Goal: Check status: Check status

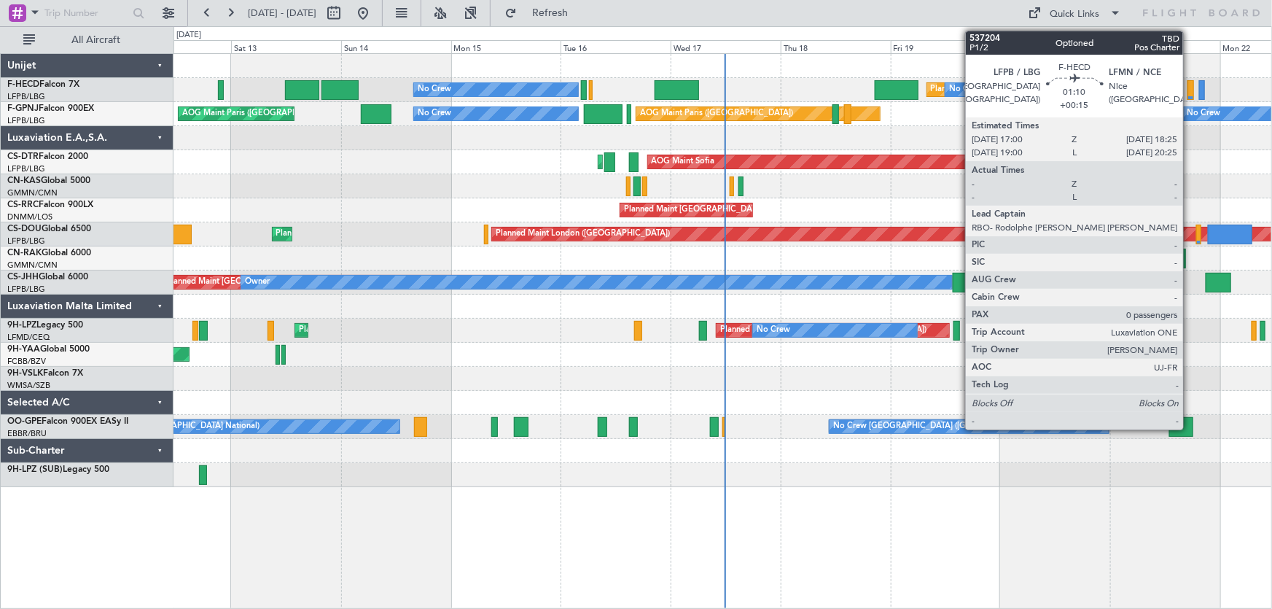
click at [1189, 90] on div at bounding box center [1190, 90] width 7 height 20
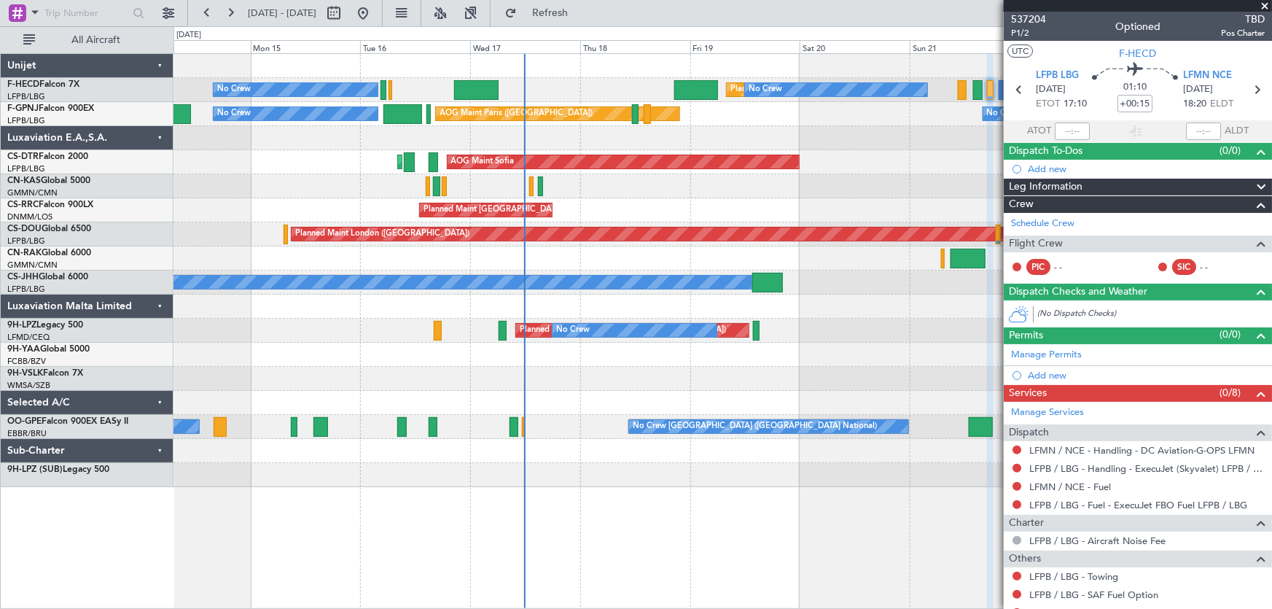
click at [566, 189] on div "No Crew Planned Maint Paris (Le Bourget) No Crew No Crew No Crew No Crew No Cre…" at bounding box center [722, 270] width 1098 height 433
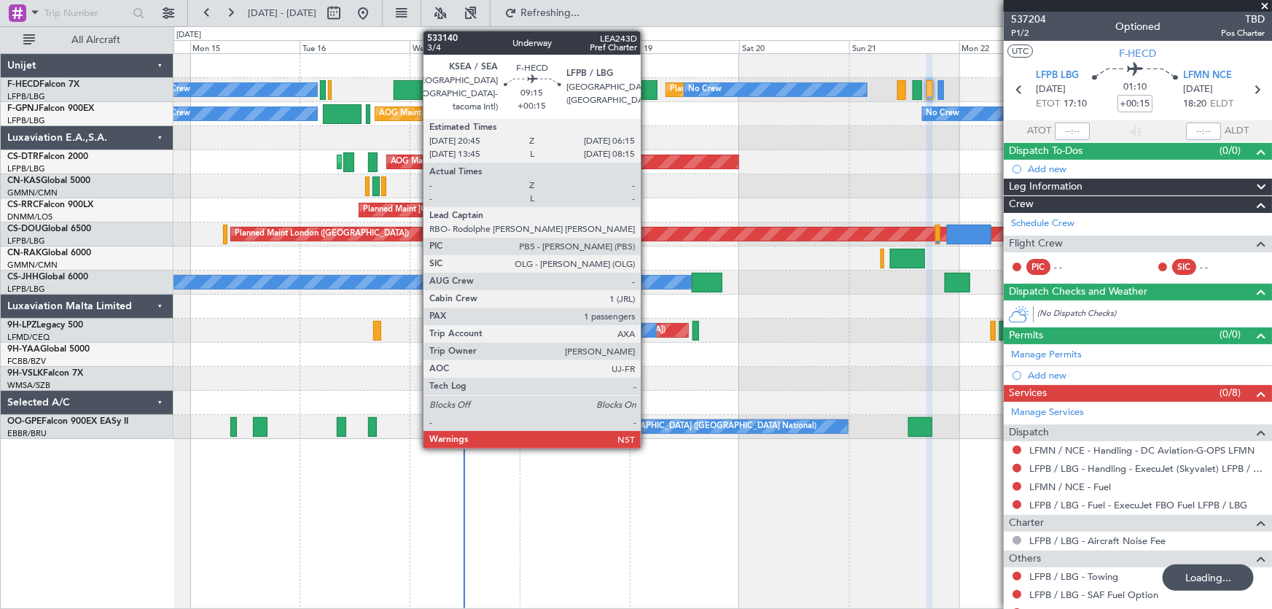
click at [647, 98] on div at bounding box center [636, 90] width 44 height 20
type input "1"
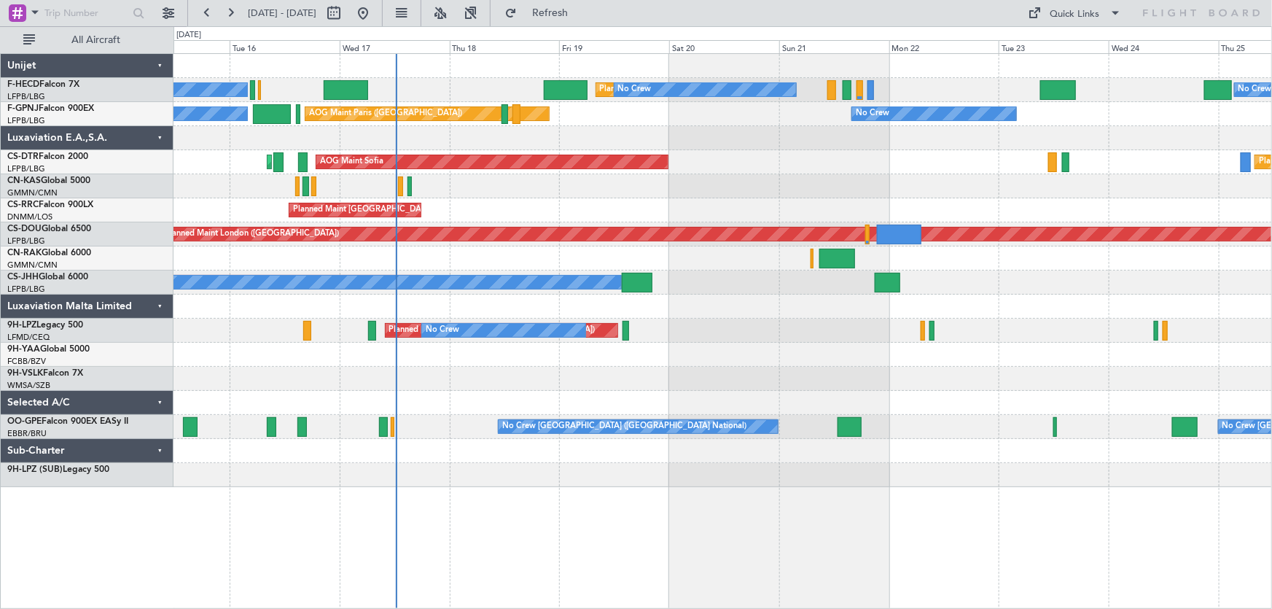
click at [508, 252] on div "Planned Maint [GEOGRAPHIC_DATA] ([GEOGRAPHIC_DATA]) No Crew No Crew No Crew No …" at bounding box center [722, 270] width 1098 height 433
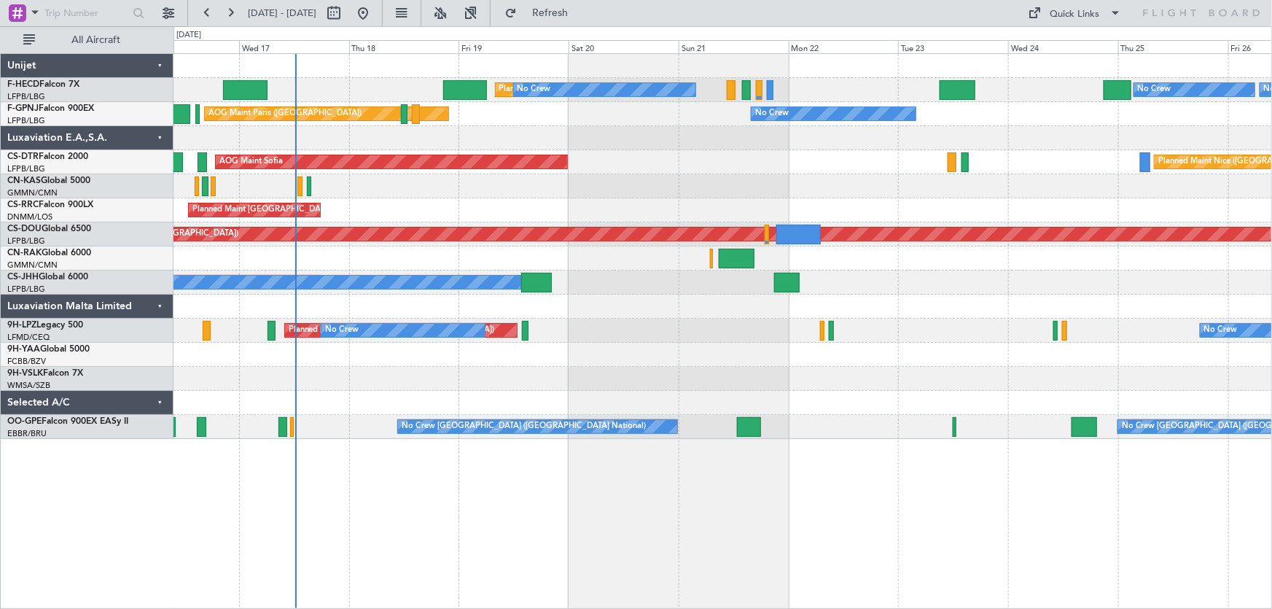
click at [718, 160] on div "Planned Maint [GEOGRAPHIC_DATA] ([GEOGRAPHIC_DATA]) No Crew No Crew No Crew No …" at bounding box center [722, 246] width 1098 height 385
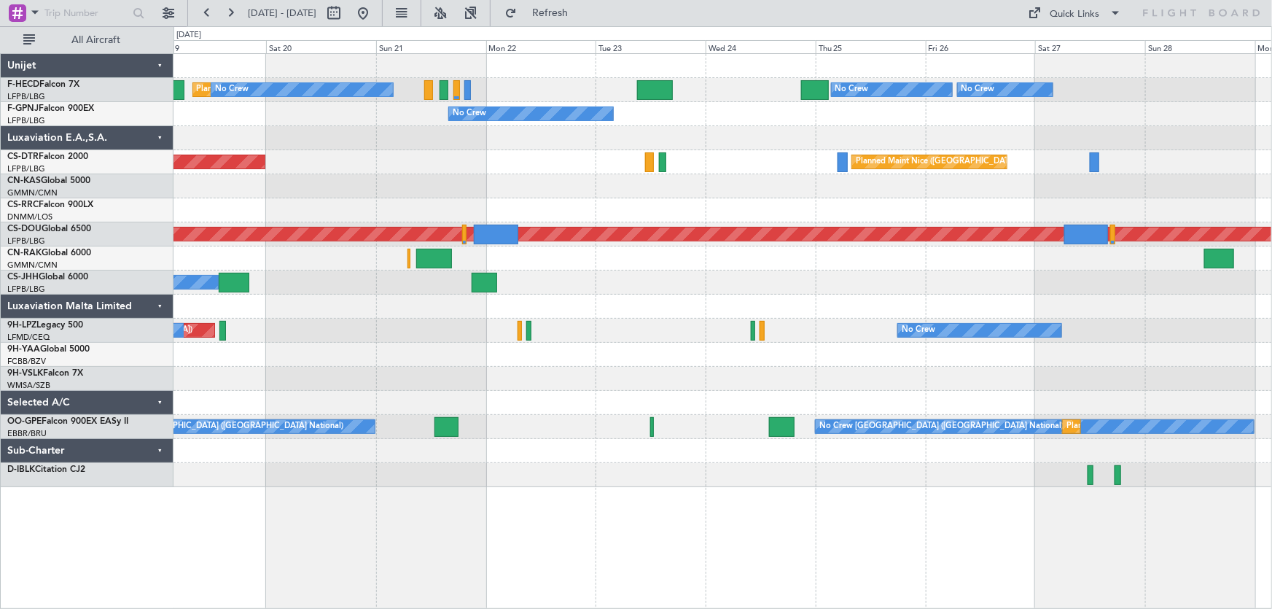
click at [583, 198] on div "Planned Maint [GEOGRAPHIC_DATA] ([GEOGRAPHIC_DATA]) No Crew No Crew No Crew No …" at bounding box center [722, 270] width 1098 height 433
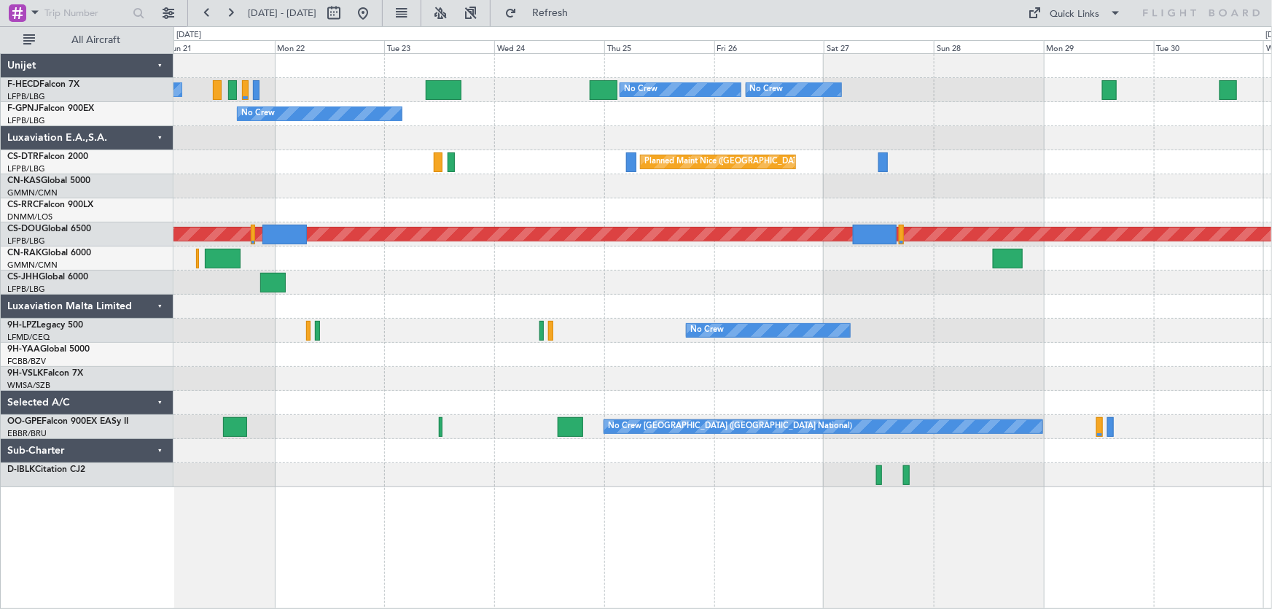
click at [859, 133] on div at bounding box center [722, 138] width 1098 height 24
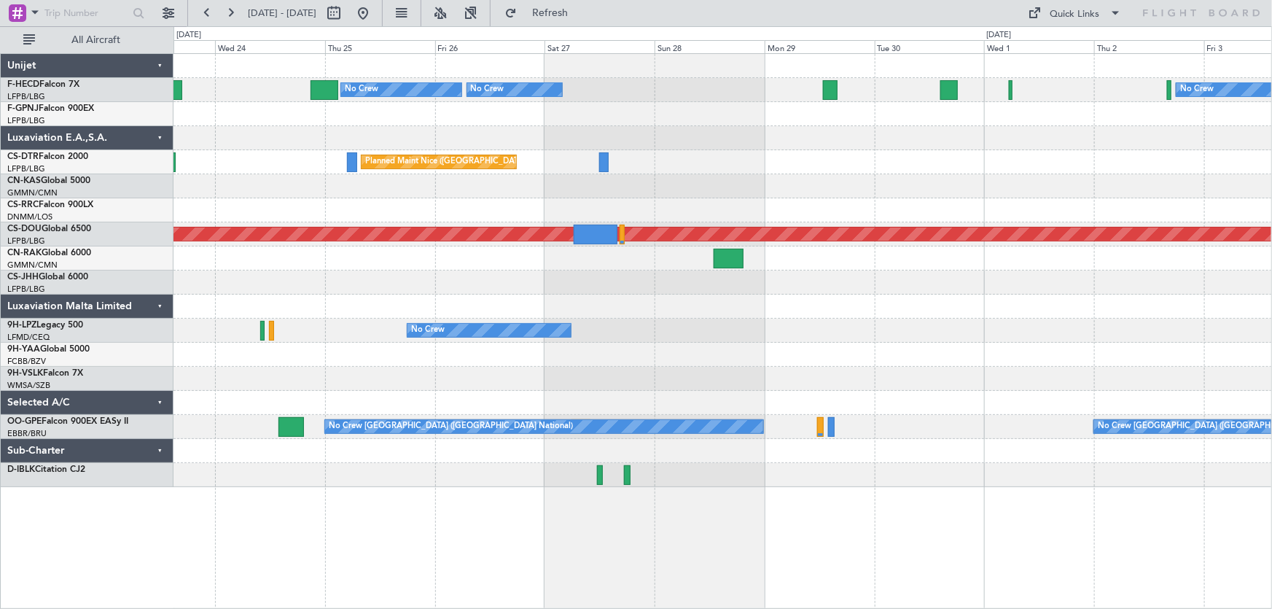
click at [626, 206] on div "No Crew No Crew No Crew No Crew No Crew [GEOGRAPHIC_DATA] ([GEOGRAPHIC_DATA]) P…" at bounding box center [722, 270] width 1098 height 433
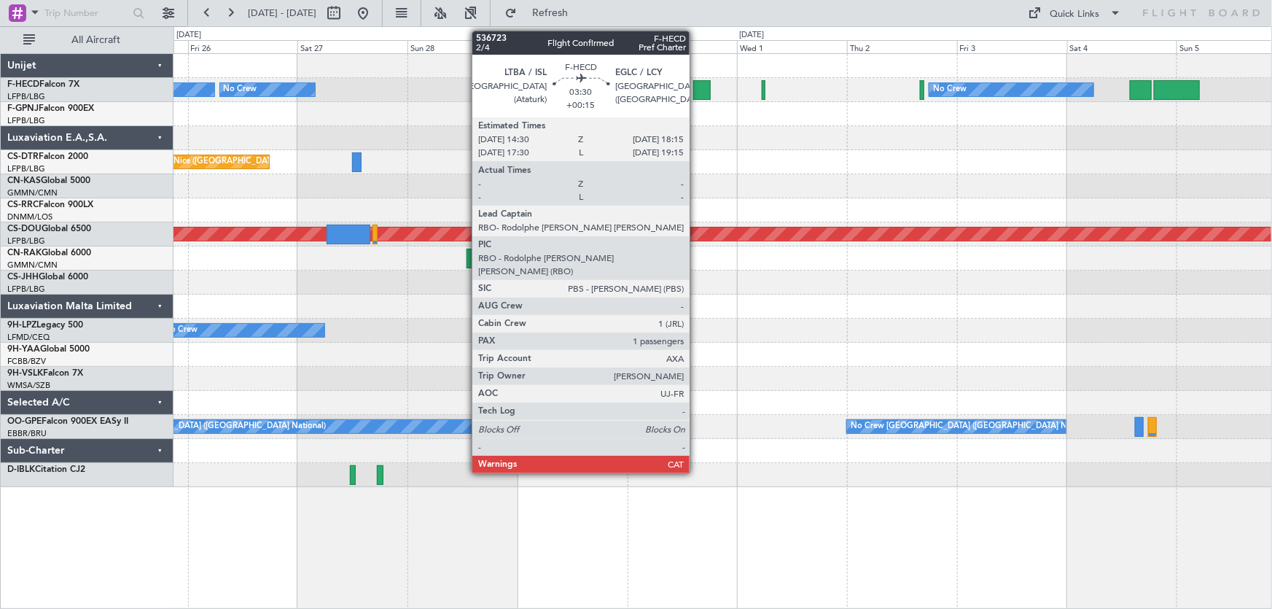
click at [696, 90] on div at bounding box center [701, 90] width 17 height 20
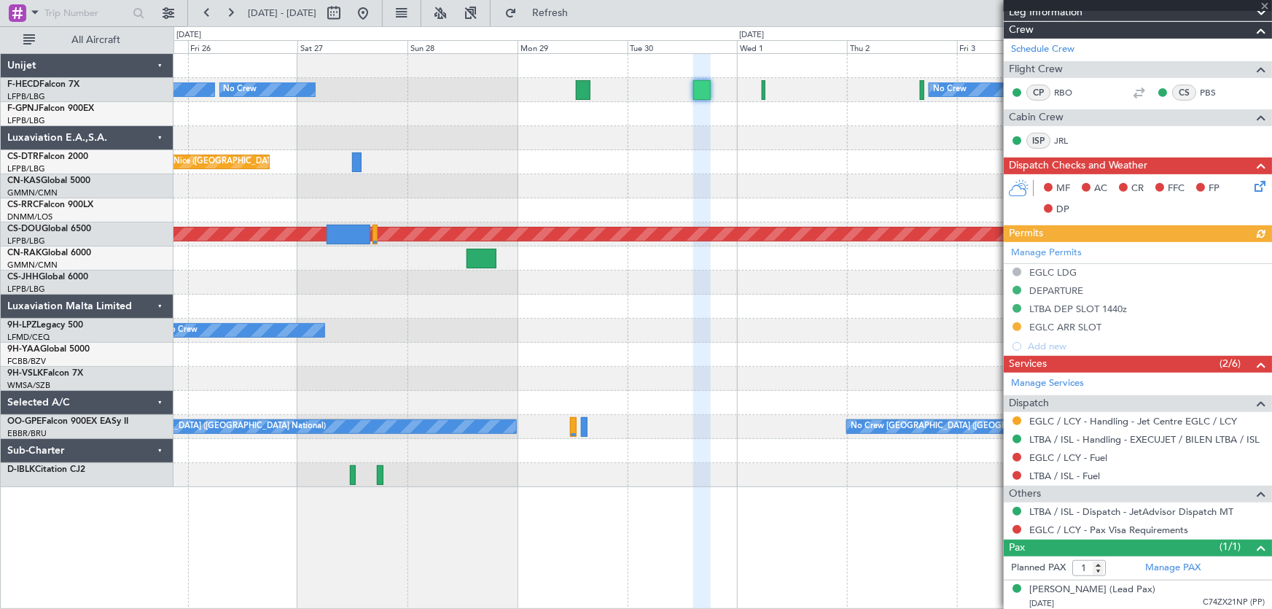
scroll to position [267, 0]
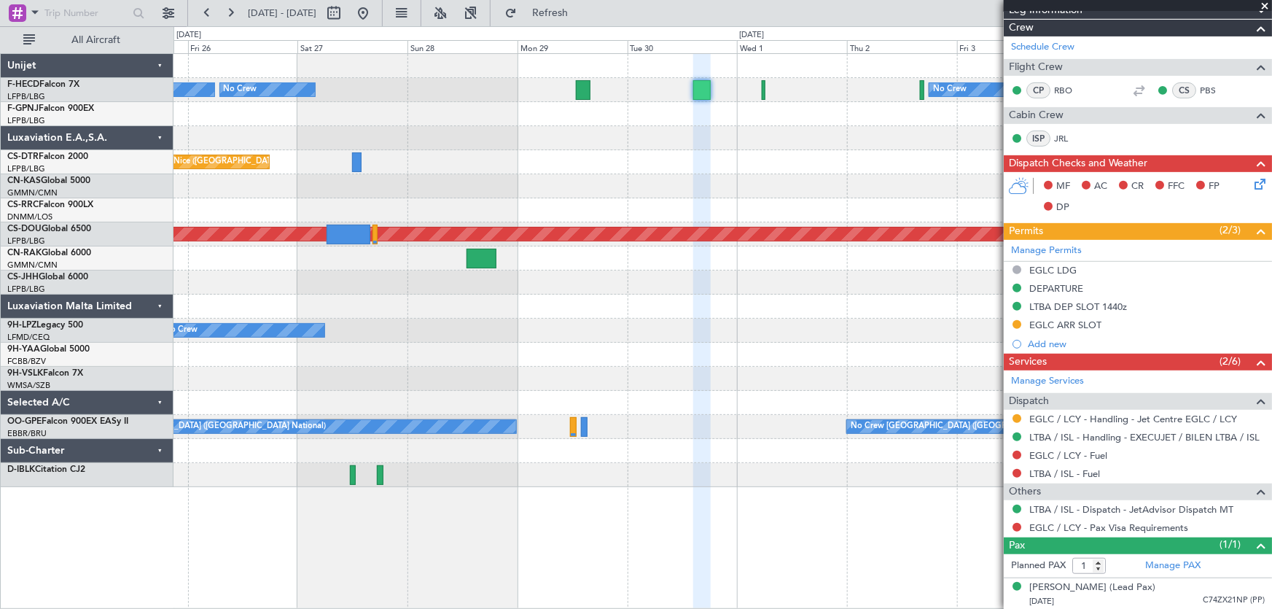
click at [776, 161] on div "Planned Maint Nice ([GEOGRAPHIC_DATA])" at bounding box center [722, 162] width 1098 height 24
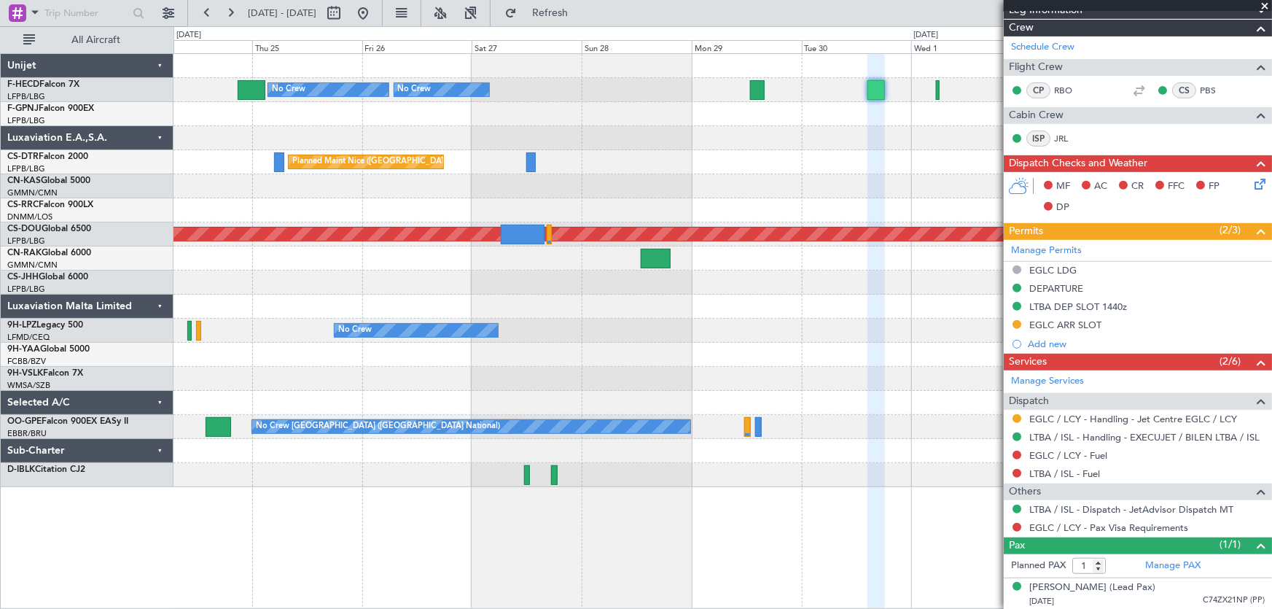
click at [795, 188] on div at bounding box center [722, 186] width 1098 height 24
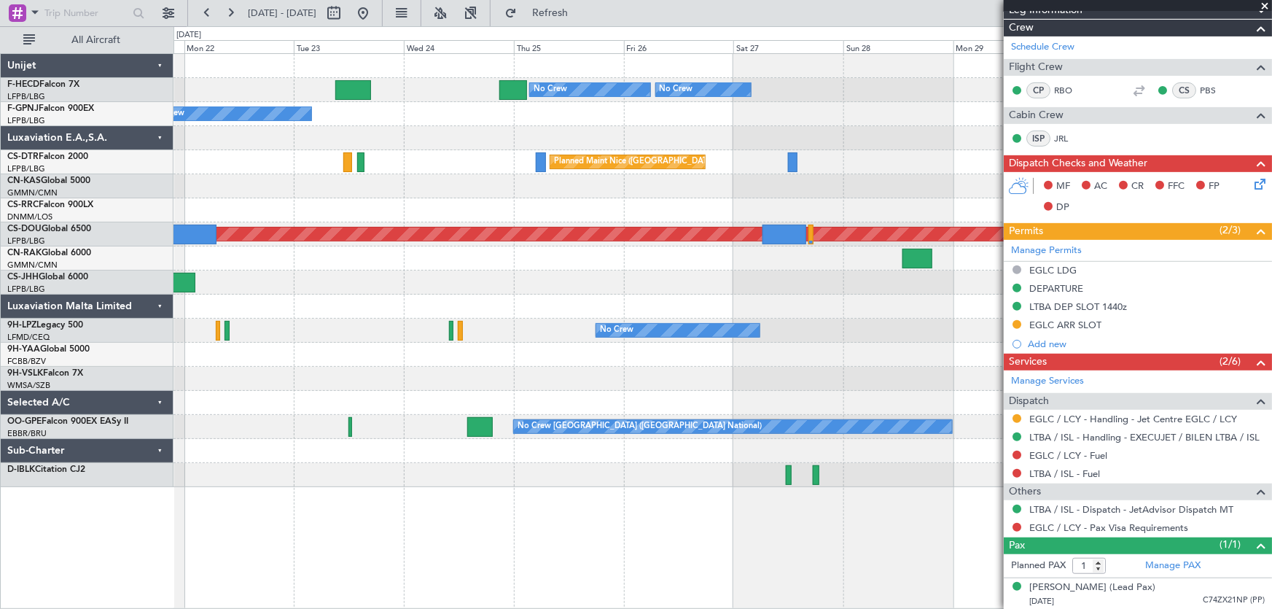
click at [858, 217] on div at bounding box center [722, 210] width 1098 height 24
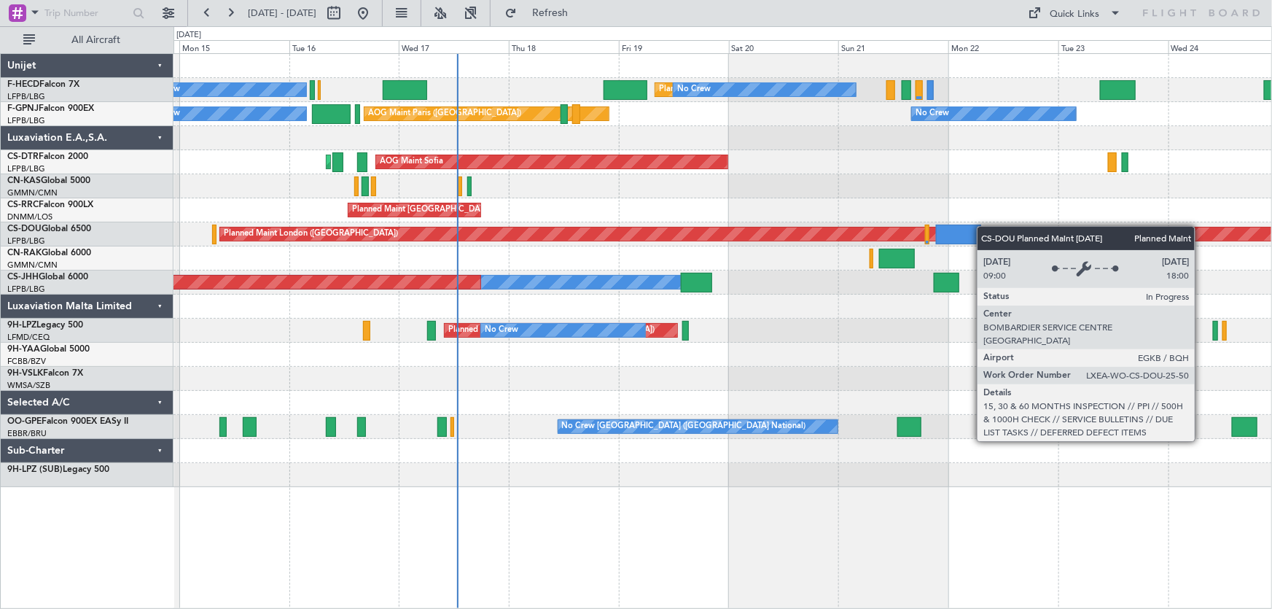
click at [576, 245] on div "Planned Maint Paris (Le Bourget) No Crew No Crew No Crew No Crew No Crew AOG Ma…" at bounding box center [722, 270] width 1098 height 433
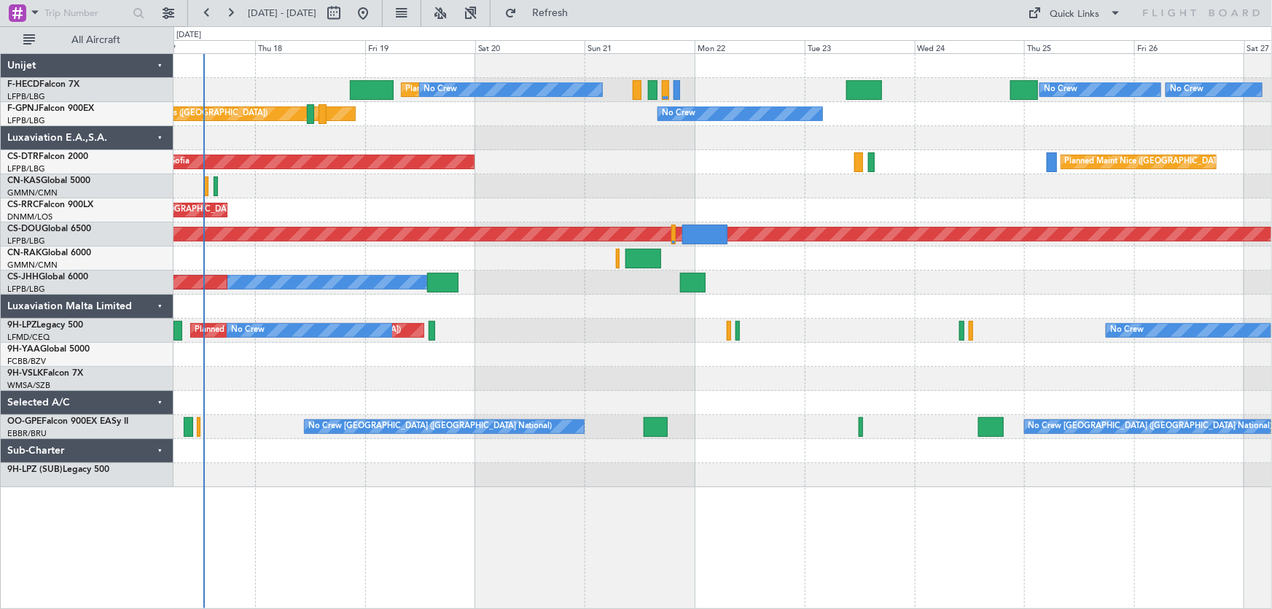
click at [343, 211] on div "Planned Maint Paris (Le Bourget) No Crew No Crew No Crew No Crew No Crew AOG Ma…" at bounding box center [722, 270] width 1098 height 433
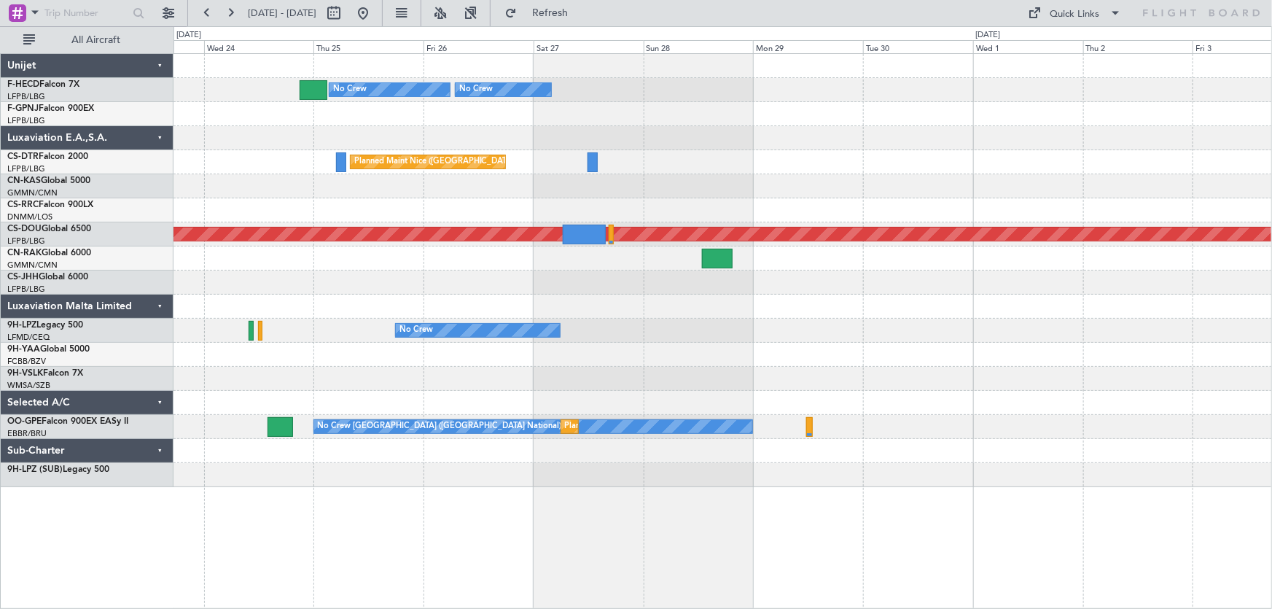
click at [363, 210] on div "No Crew No Crew No Crew Planned Maint Nice (Côte d'Azur Airport) Planned Maint …" at bounding box center [722, 270] width 1098 height 433
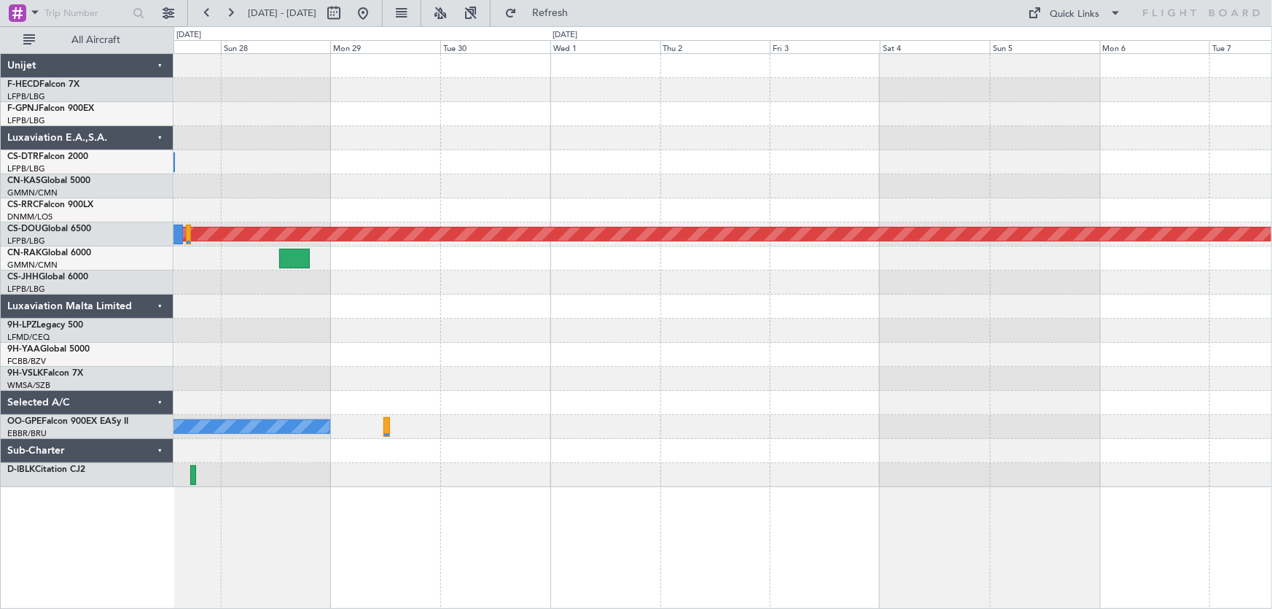
click at [331, 195] on div "No Crew No Crew Planned Maint Nice (Côte d'Azur Airport) Planned Maint London (…" at bounding box center [722, 270] width 1098 height 433
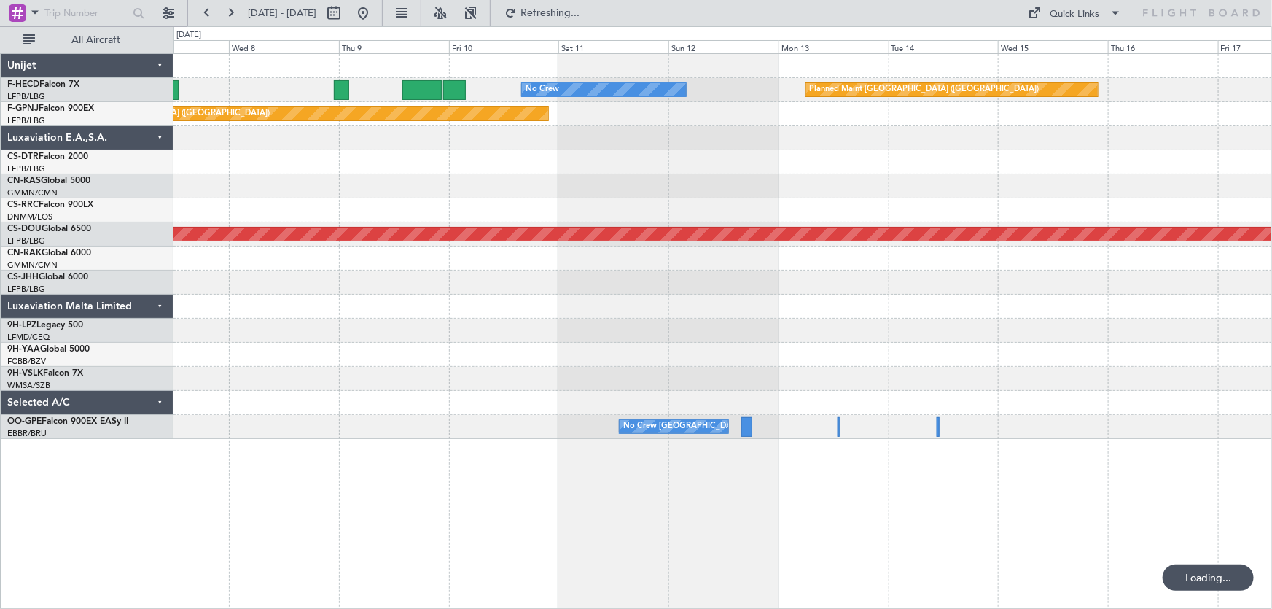
click at [594, 173] on div "No Crew Planned Maint Paris (Le Bourget) Planned Maint Paris (Le Bourget) Plann…" at bounding box center [722, 246] width 1098 height 385
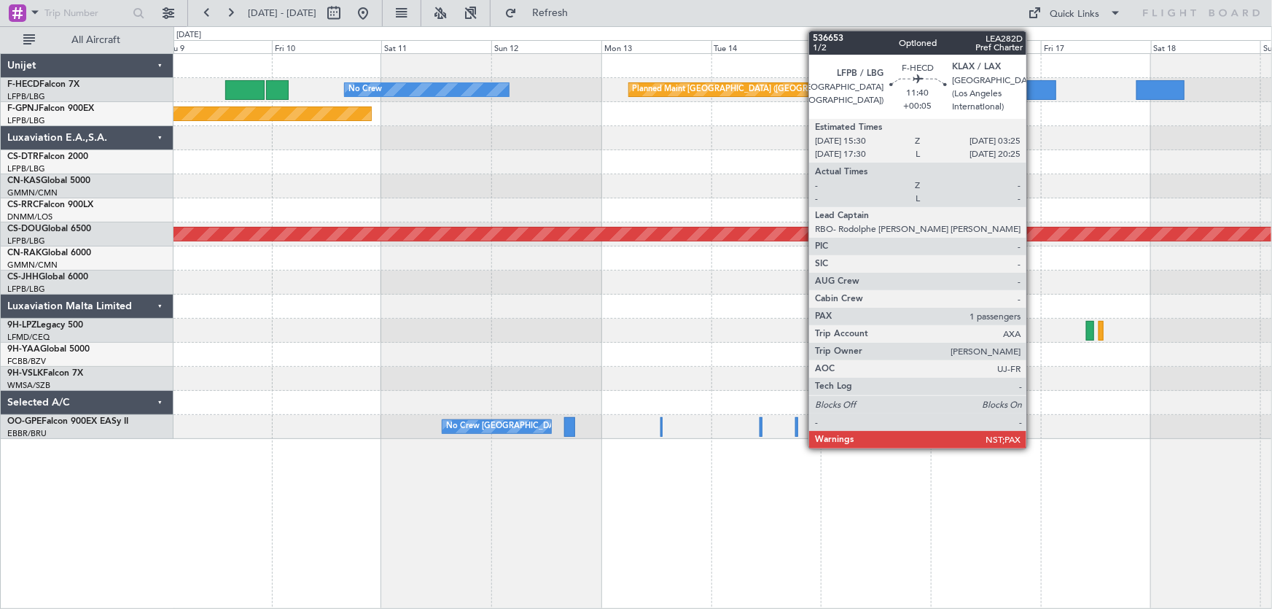
click at [1032, 84] on div at bounding box center [1028, 90] width 55 height 20
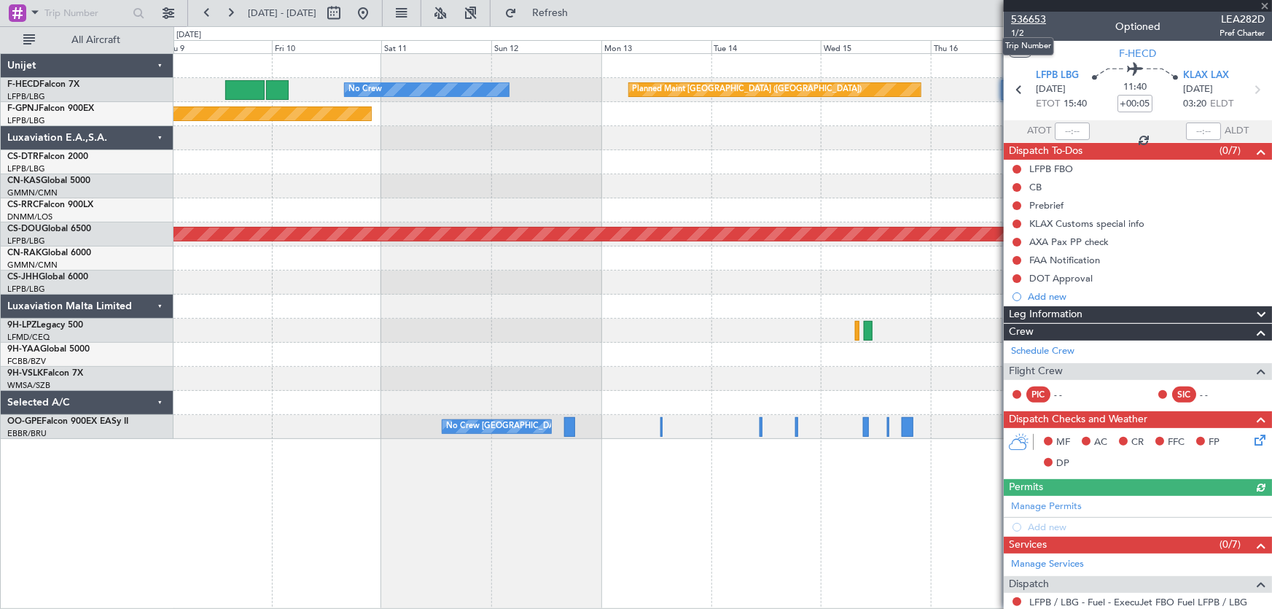
click at [1025, 18] on span "536653" at bounding box center [1028, 19] width 35 height 15
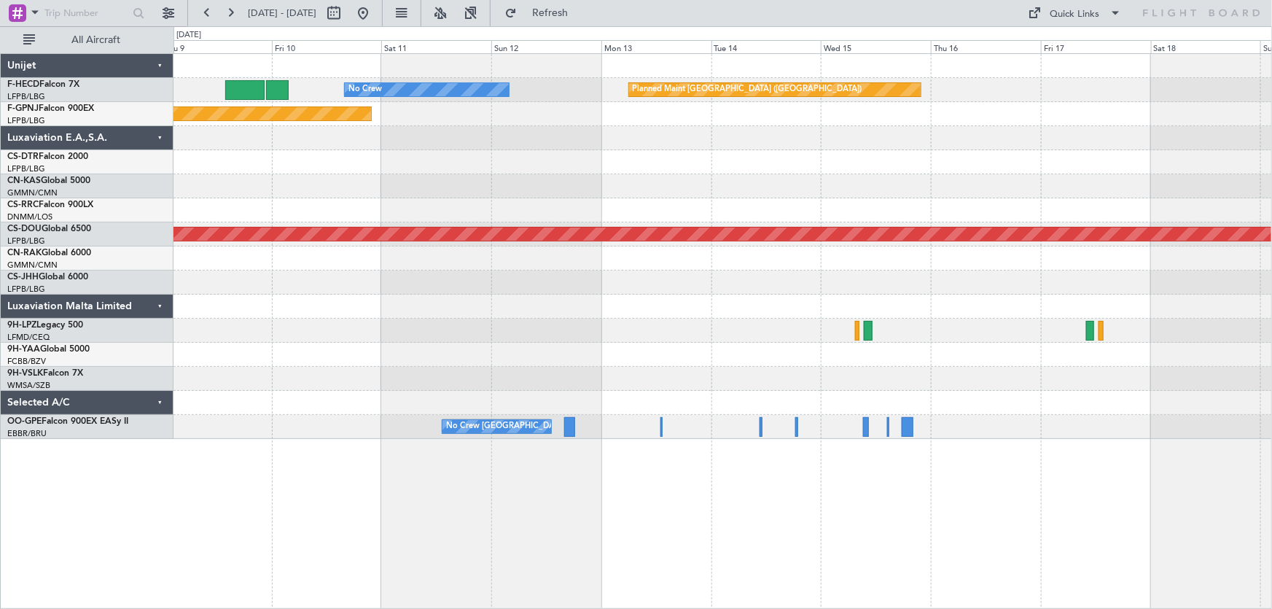
click at [660, 507] on div "Planned Maint Paris (Le Bourget) No Crew Planned Maint Paris (Le Bourget) Plann…" at bounding box center [722, 330] width 1099 height 555
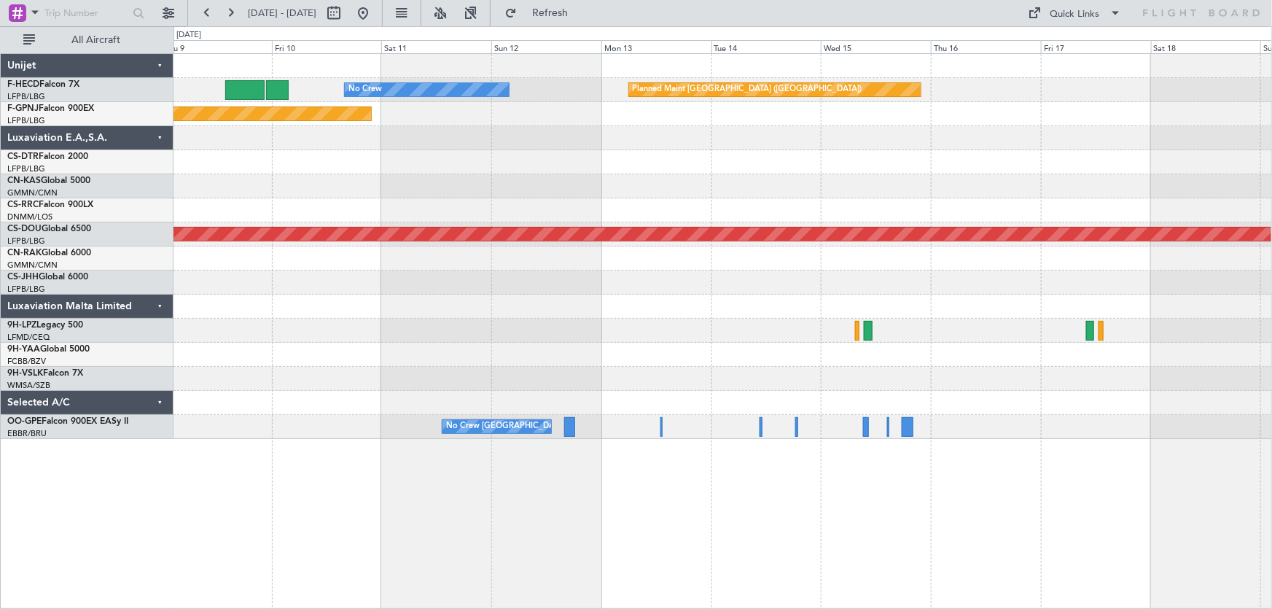
click at [660, 509] on div "Planned Maint Paris (Le Bourget) No Crew Planned Maint Paris (Le Bourget) Plann…" at bounding box center [722, 330] width 1099 height 555
click at [660, 511] on div "Planned Maint Paris (Le Bourget) No Crew Planned Maint Paris (Le Bourget) Plann…" at bounding box center [722, 330] width 1099 height 555
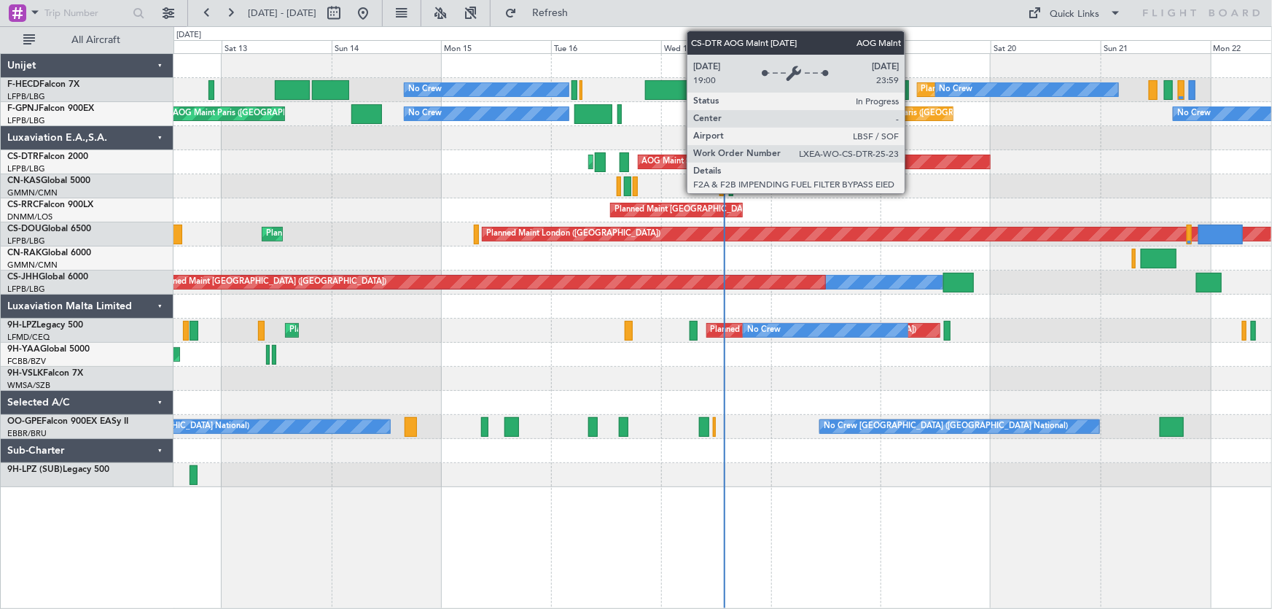
click at [477, 206] on div "Planned Maint [GEOGRAPHIC_DATA] ([GEOGRAPHIC_DATA]) No Crew No Crew Planned Mai…" at bounding box center [722, 270] width 1098 height 433
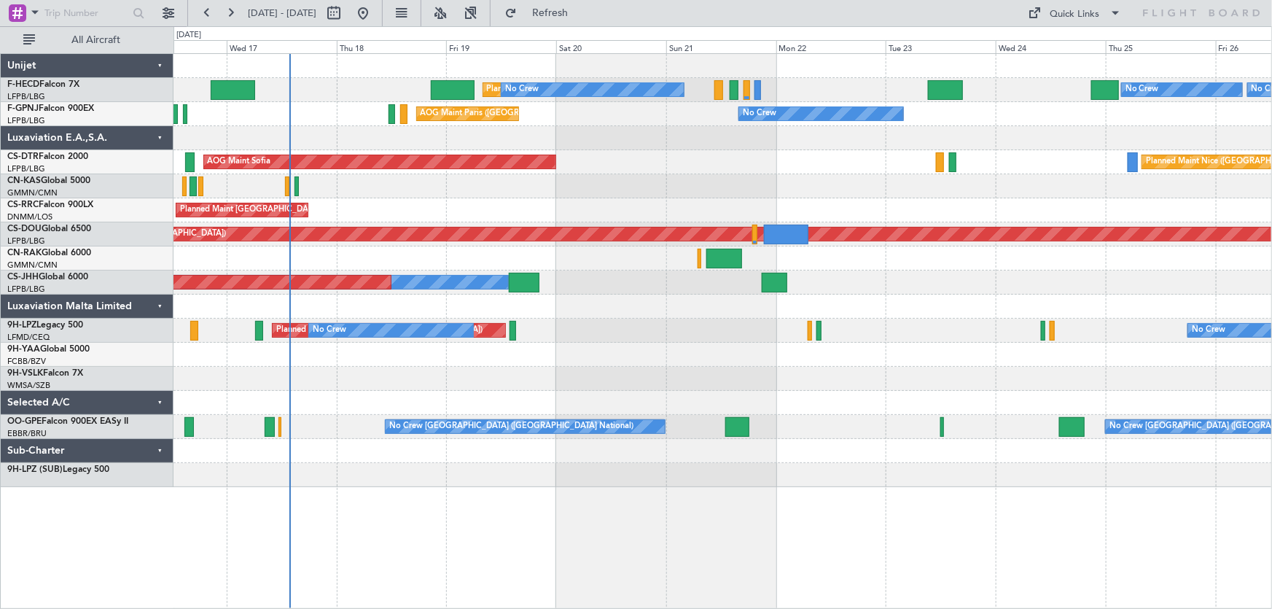
click at [721, 220] on div "Planned Maint [GEOGRAPHIC_DATA] ([GEOGRAPHIC_DATA])" at bounding box center [722, 210] width 1098 height 24
